Goal: Task Accomplishment & Management: Manage account settings

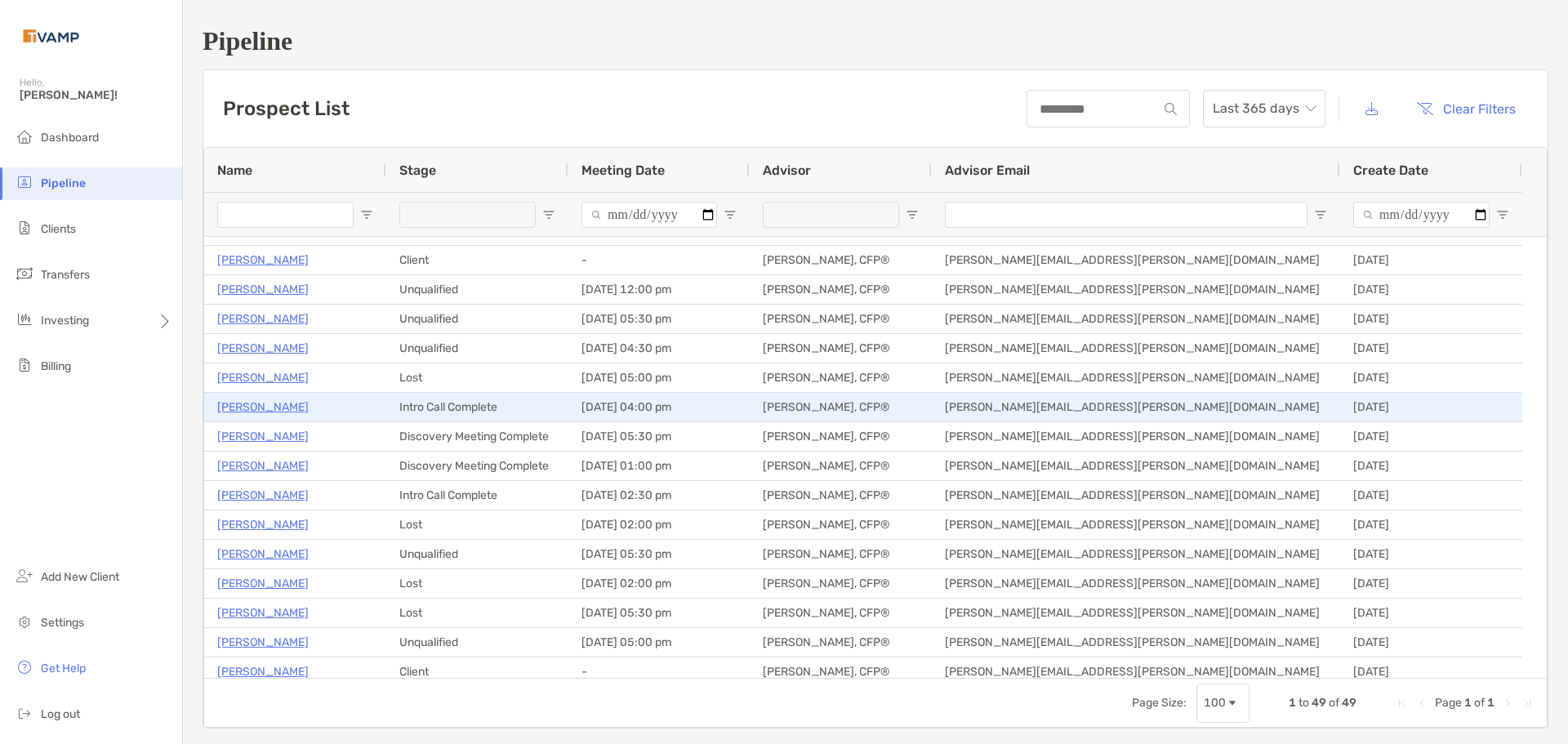
scroll to position [164, 0]
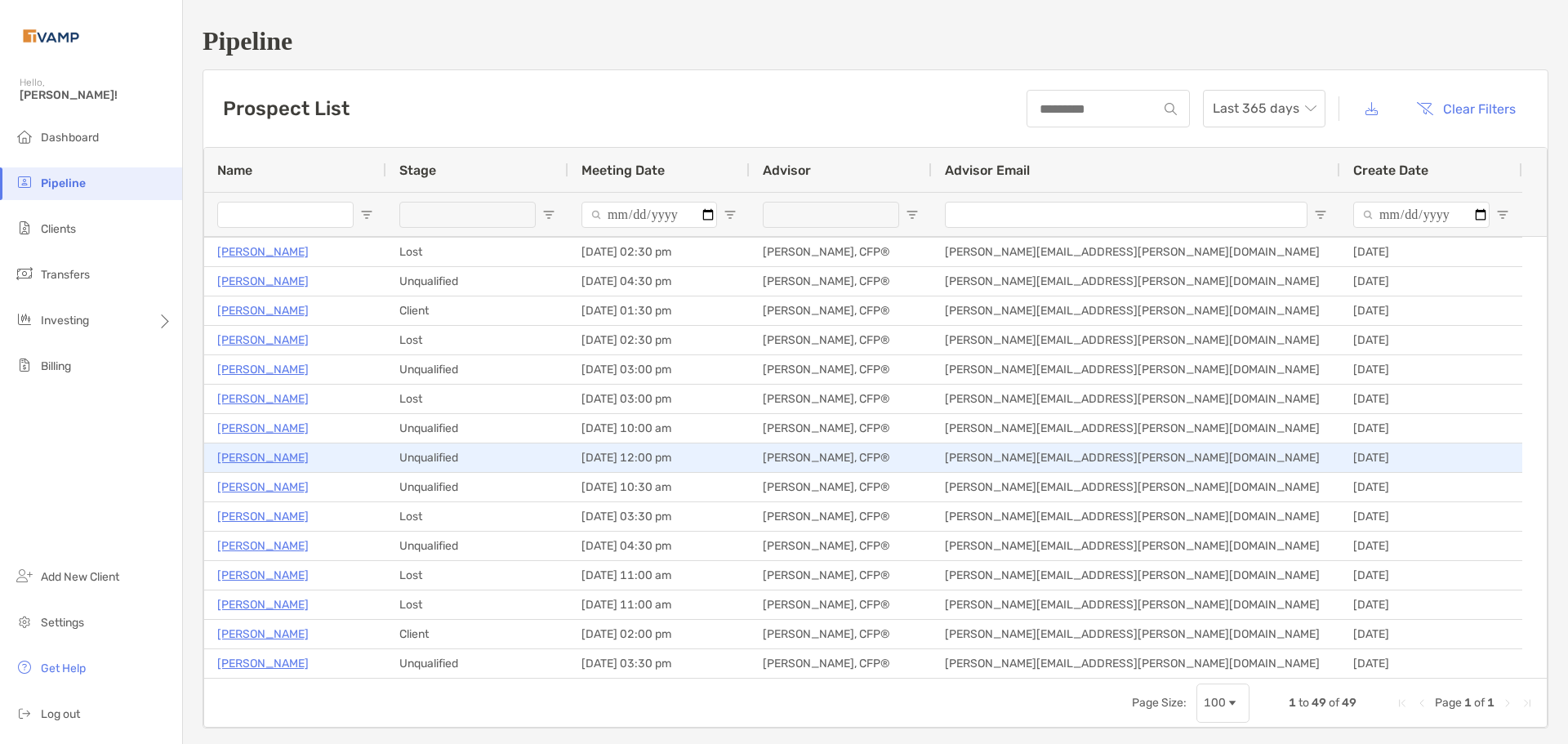
scroll to position [735, 0]
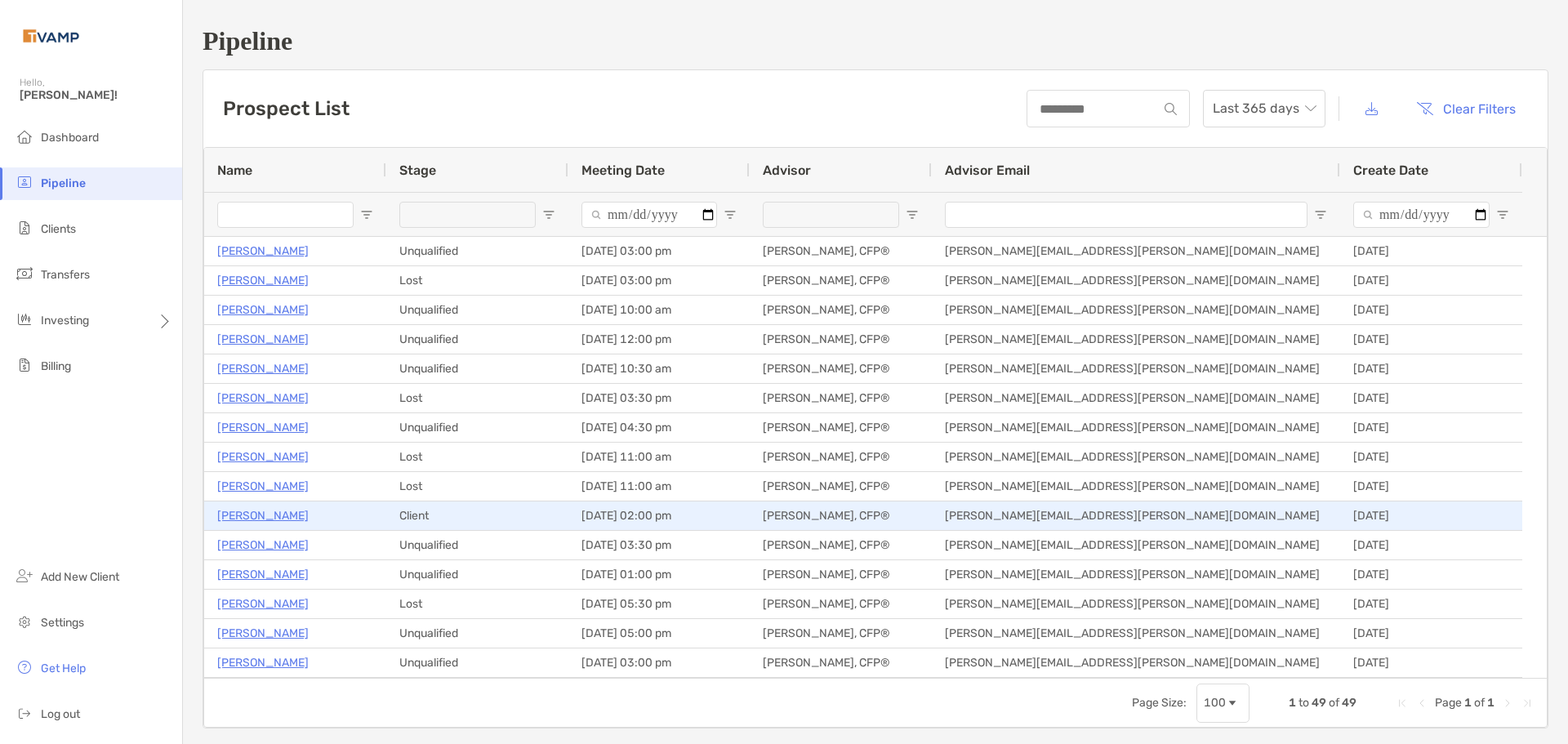
click at [277, 512] on p "[PERSON_NAME]" at bounding box center [263, 515] width 92 height 20
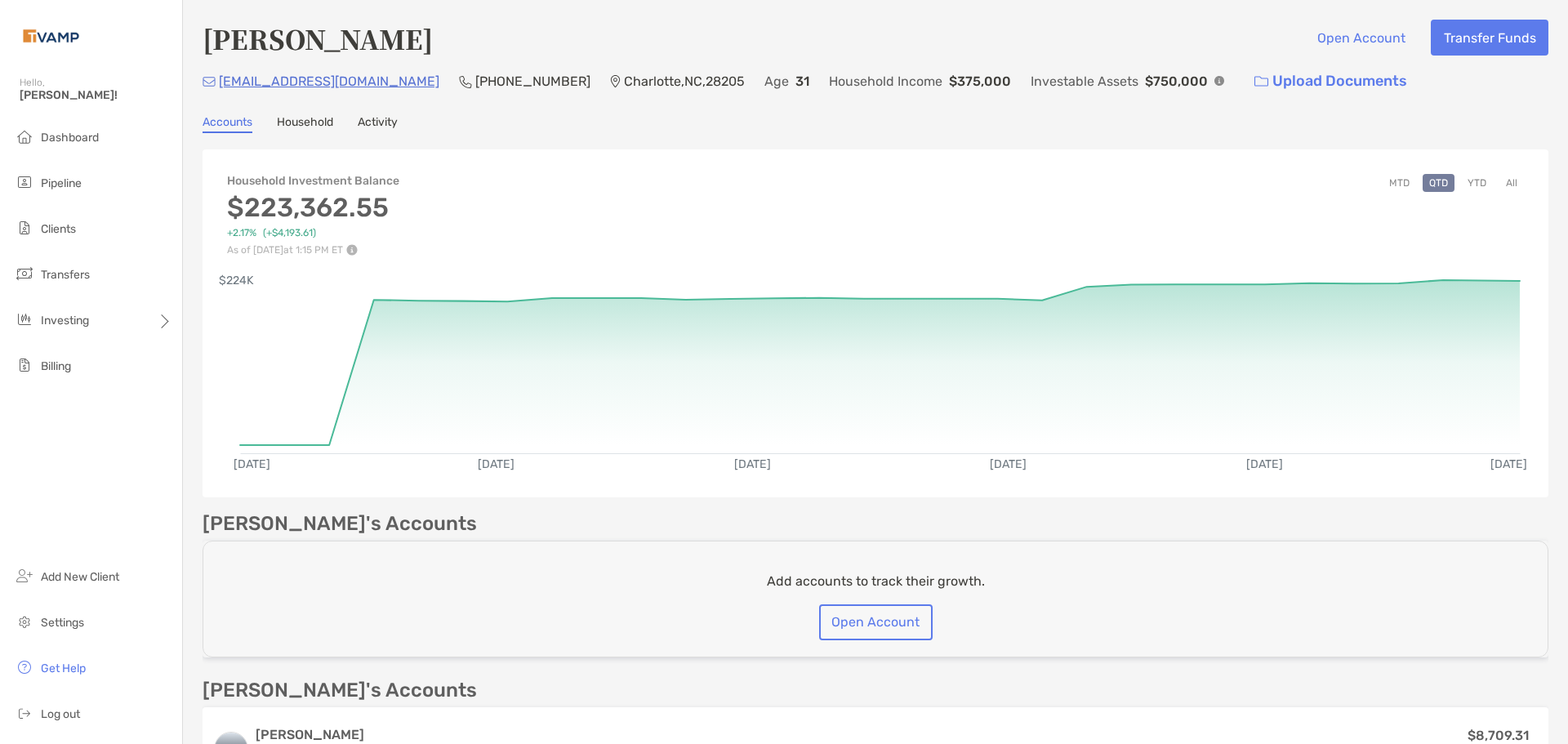
click at [320, 129] on link "Household" at bounding box center [305, 124] width 56 height 18
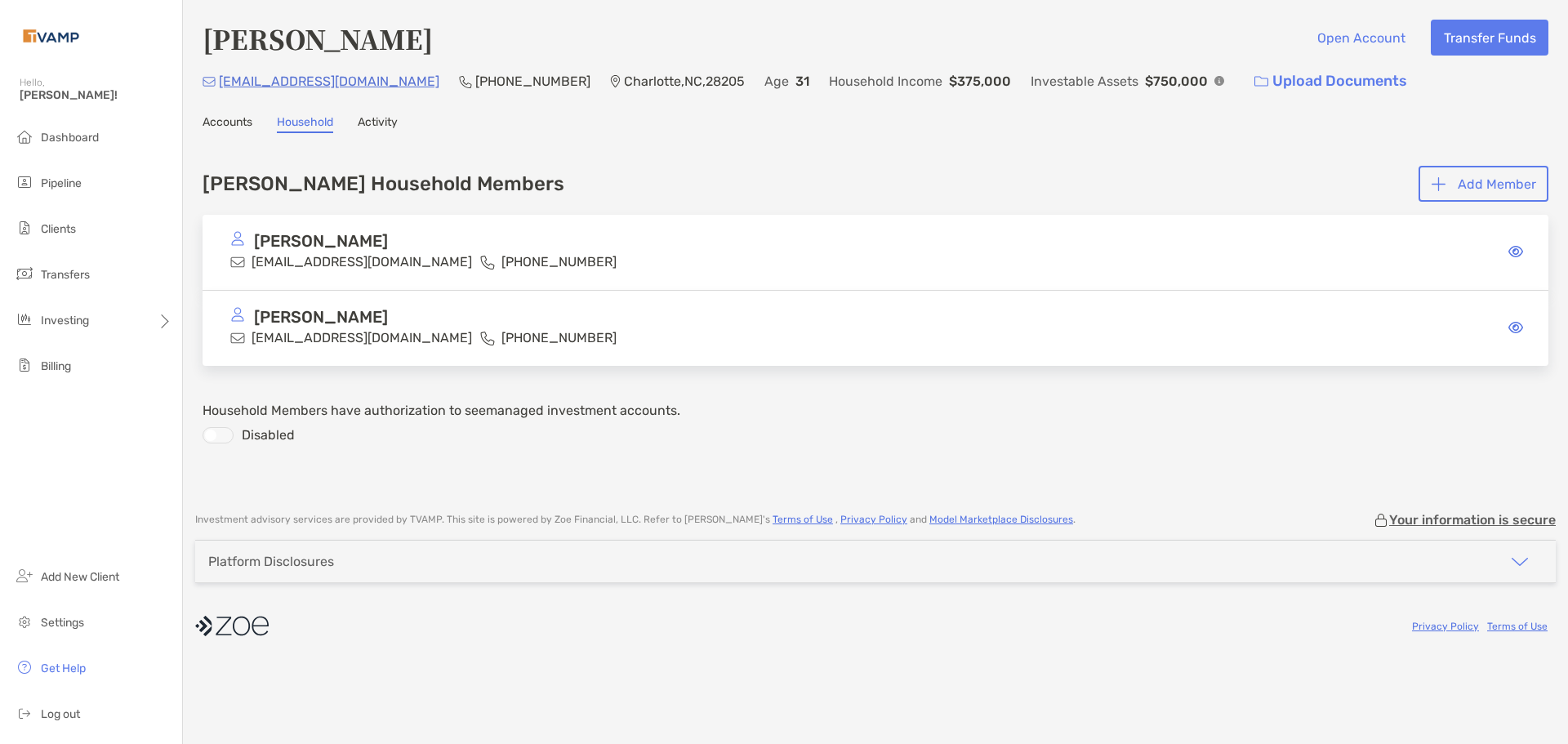
click at [1518, 246] on icon at bounding box center [1515, 251] width 15 height 13
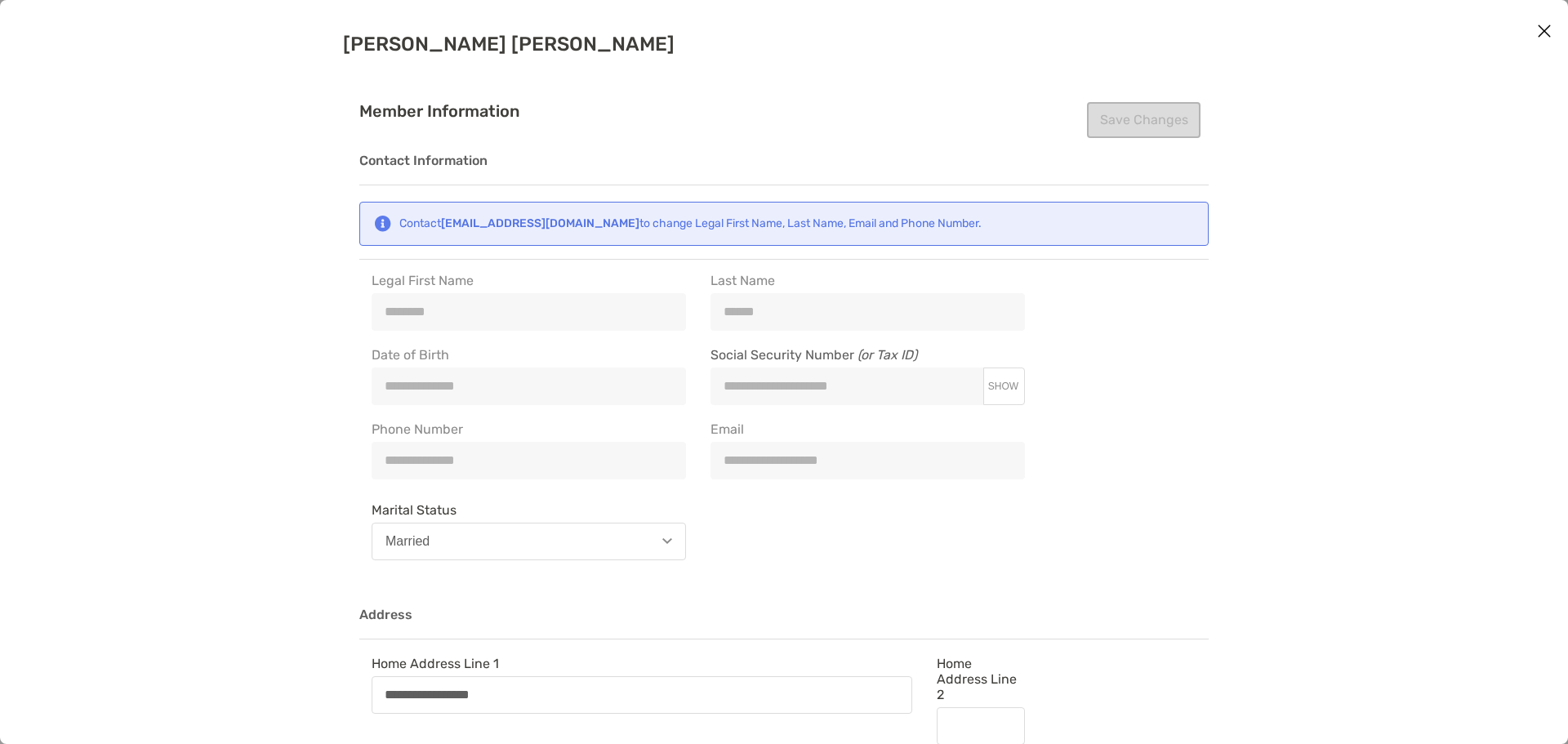
type input "**********"
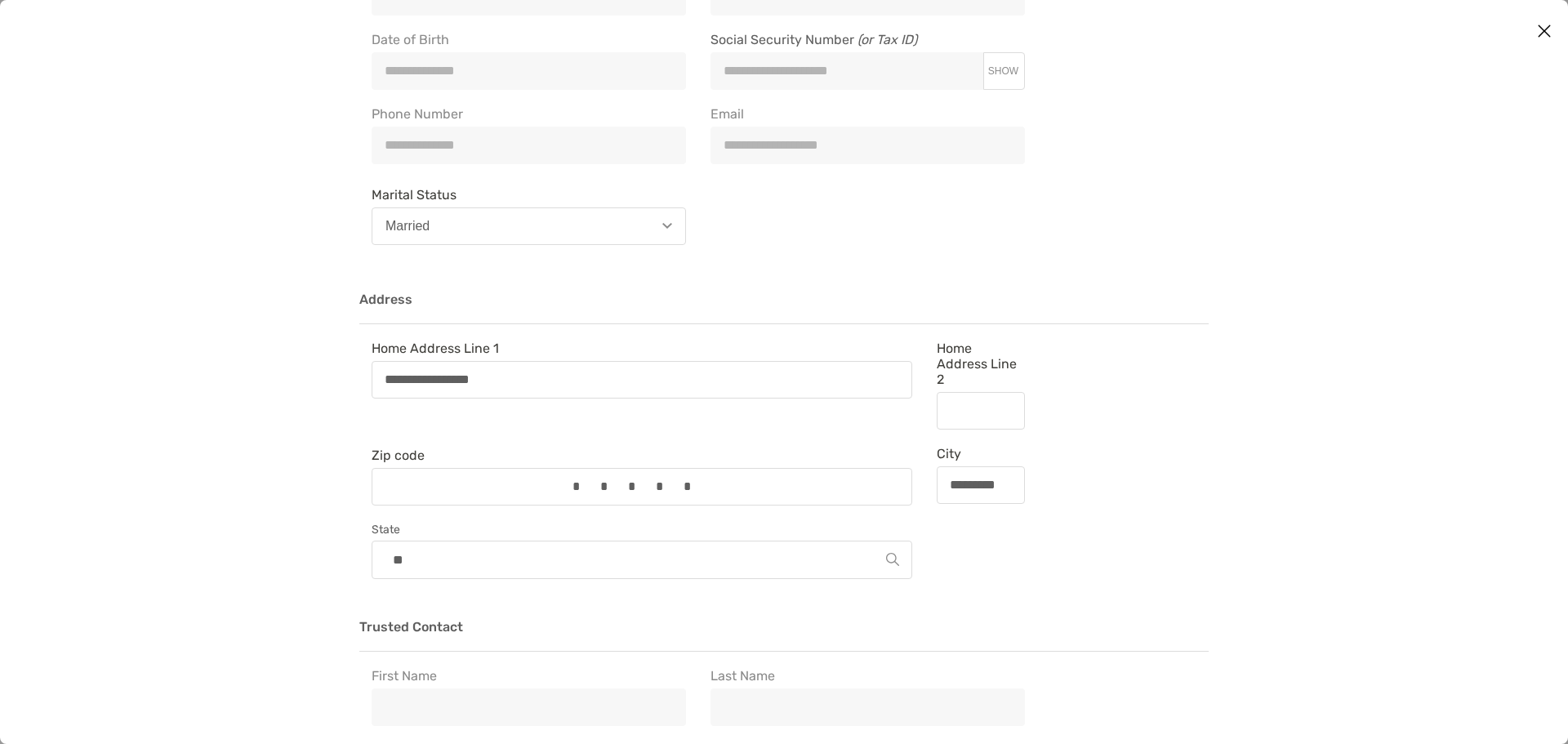
scroll to position [327, 0]
